Goal: Find specific page/section: Find specific page/section

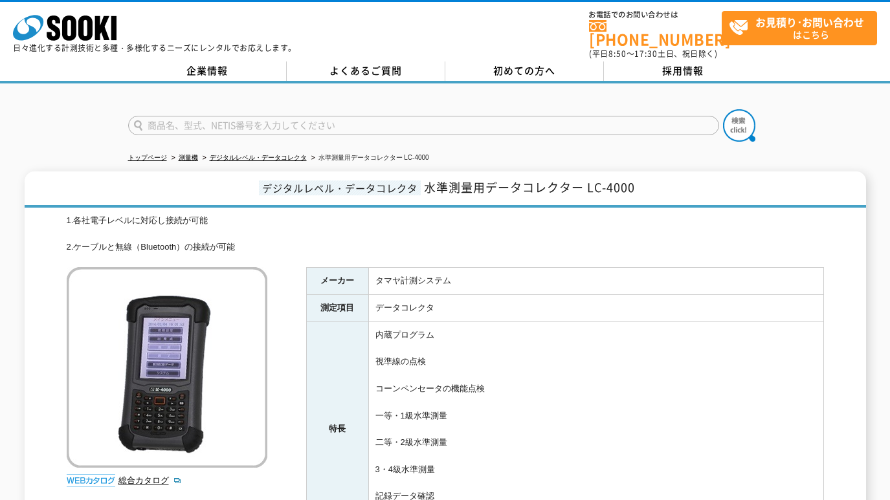
drag, startPoint x: 0, startPoint y: 0, endPoint x: 353, endPoint y: 241, distance: 427.5
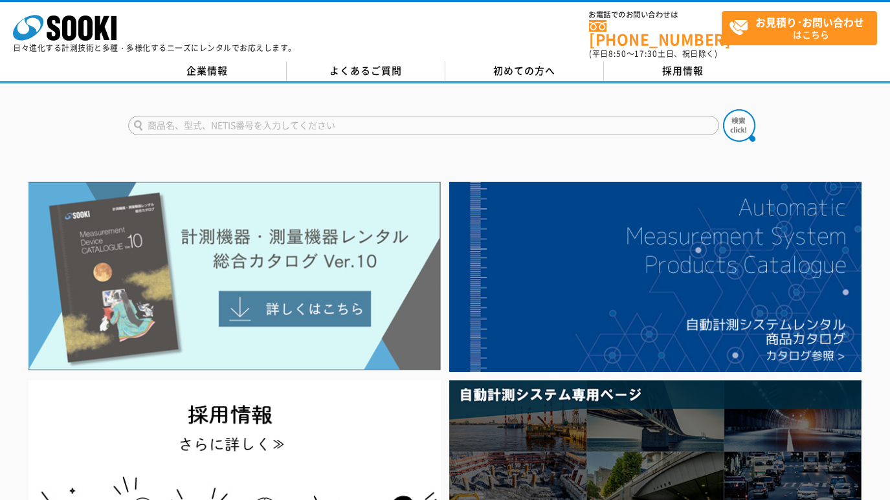
drag, startPoint x: 364, startPoint y: 234, endPoint x: 374, endPoint y: 227, distance: 12.0
